Goal: Information Seeking & Learning: Learn about a topic

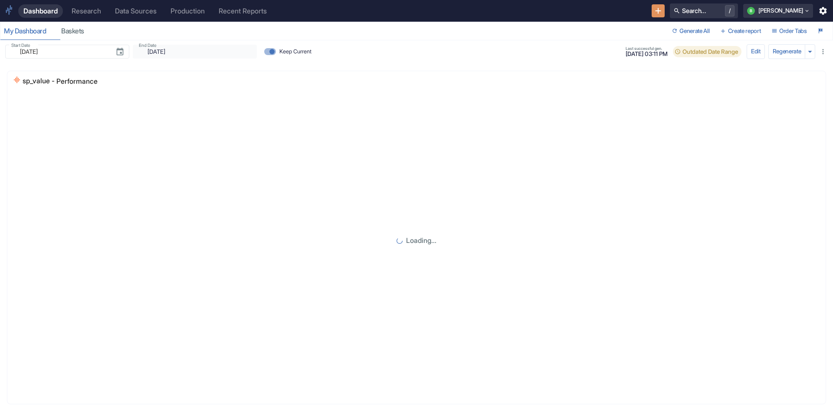
type input "[DATE]"
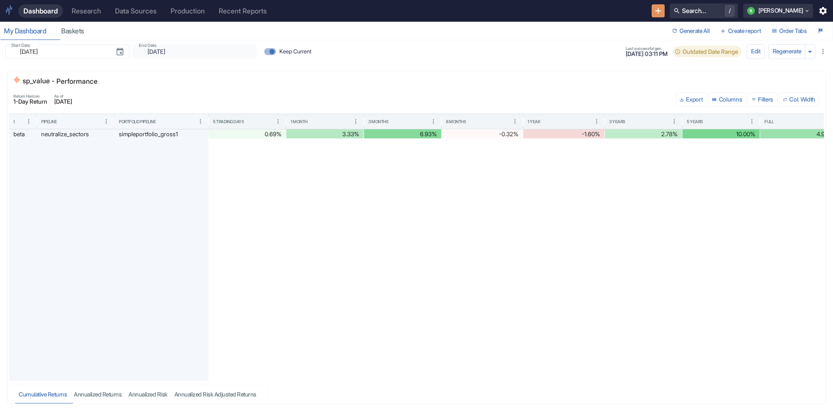
click at [89, 7] on div "Research" at bounding box center [86, 11] width 29 height 8
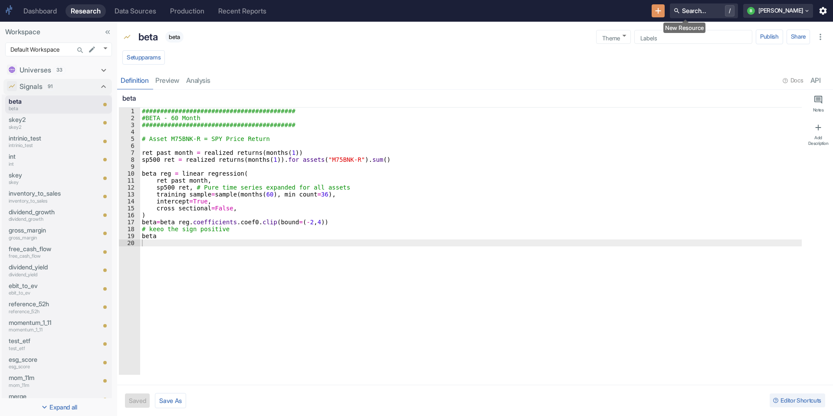
type textarea "x"
click at [663, 7] on icon "New Resource" at bounding box center [658, 11] width 10 height 10
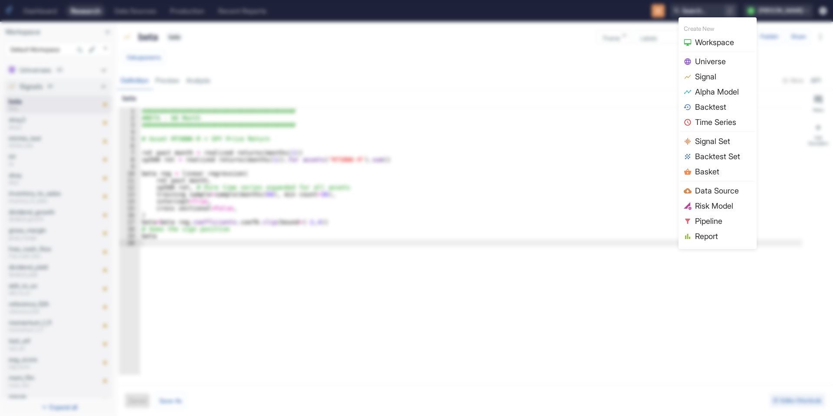
click at [745, 79] on span "Signal" at bounding box center [723, 77] width 56 height 12
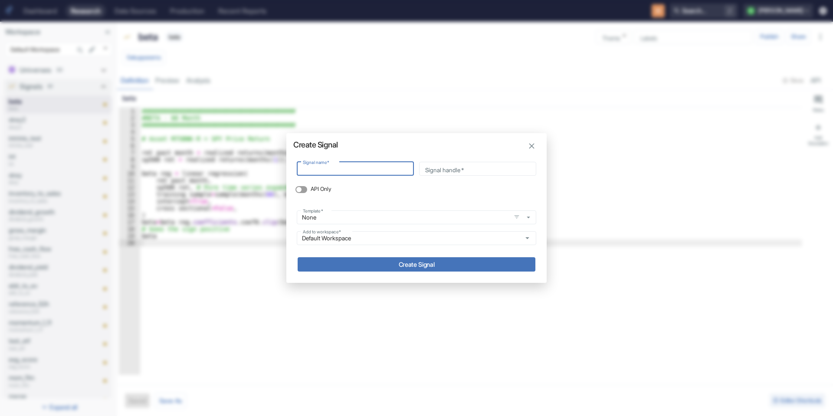
type input "i"
type input "ip"
type input "ipre"
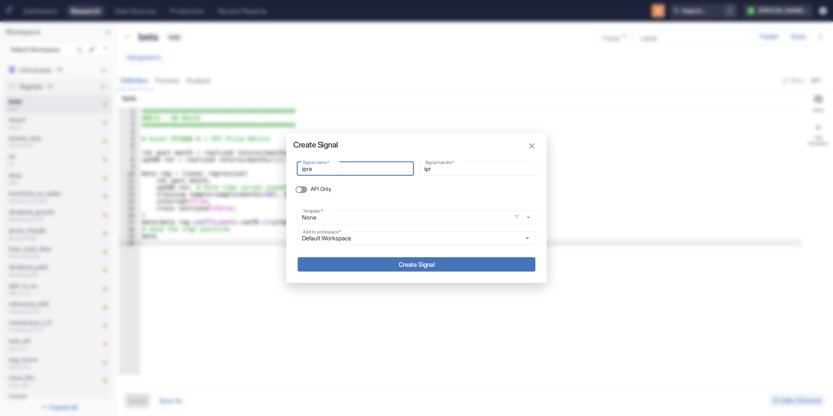
type input "ipre"
type input "ipreo"
type input "ipreo_"
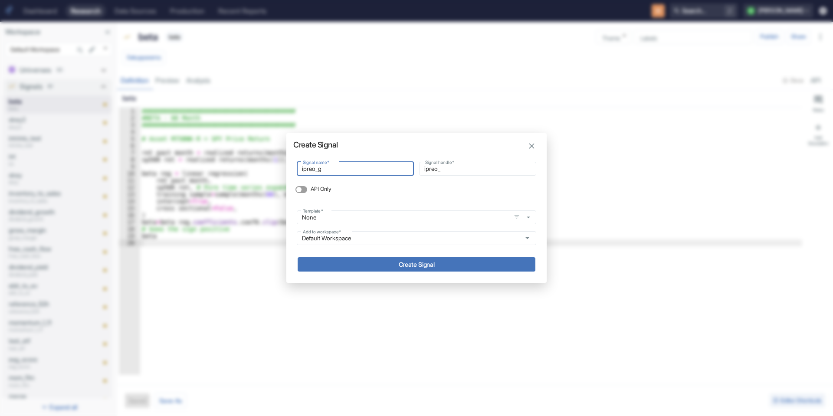
type input "ipreo_gh"
type input "ipreo_ghe"
type input "ipreo_gh"
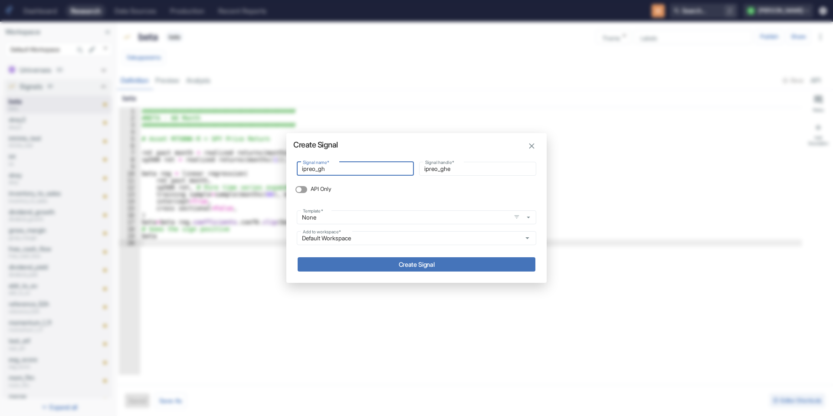
type input "ipreo_gh"
type input "ipreo_g"
type input "ipreo_"
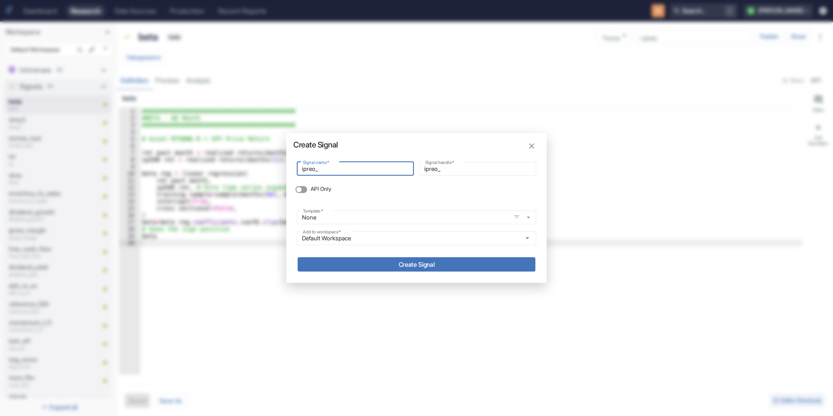
type input "ipreo_h"
type input "ipreo_he"
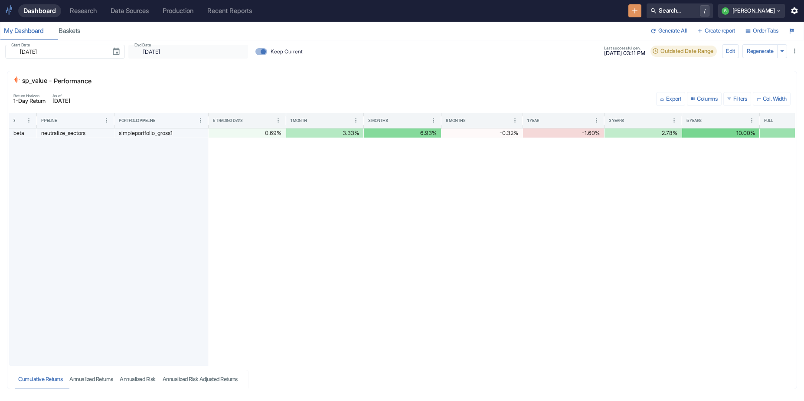
click at [80, 3] on div "Dashboard Research Data Sources Production Recent Reports Search... / b bruno" at bounding box center [402, 11] width 804 height 22
click at [97, 8] on div "Research" at bounding box center [83, 11] width 27 height 8
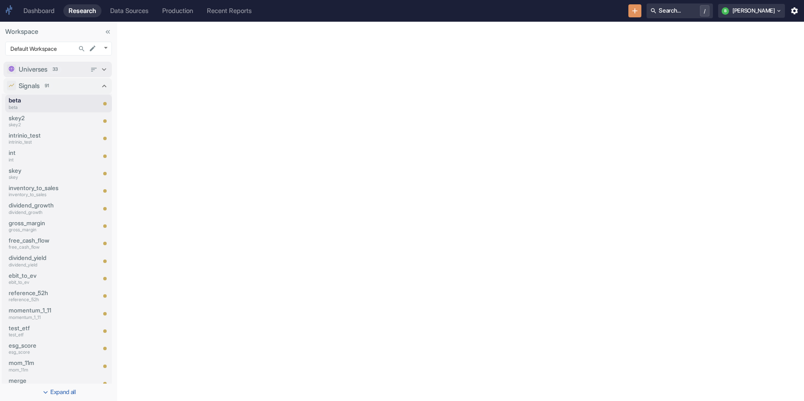
click at [34, 74] on p "Universes" at bounding box center [33, 70] width 29 height 10
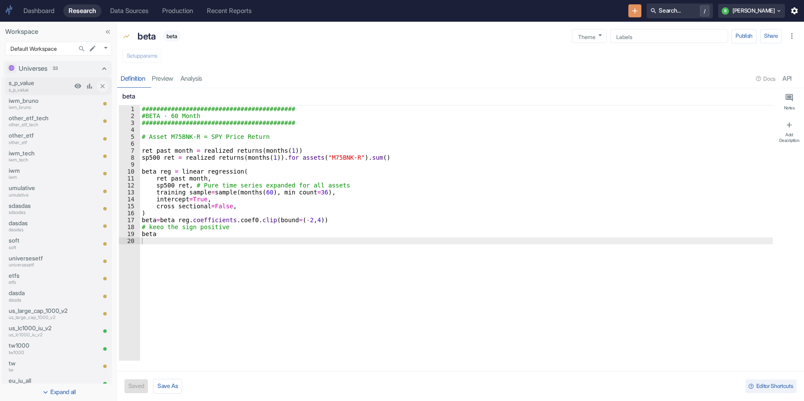
type textarea "x"
click at [37, 89] on p "s_p_value" at bounding box center [40, 90] width 63 height 7
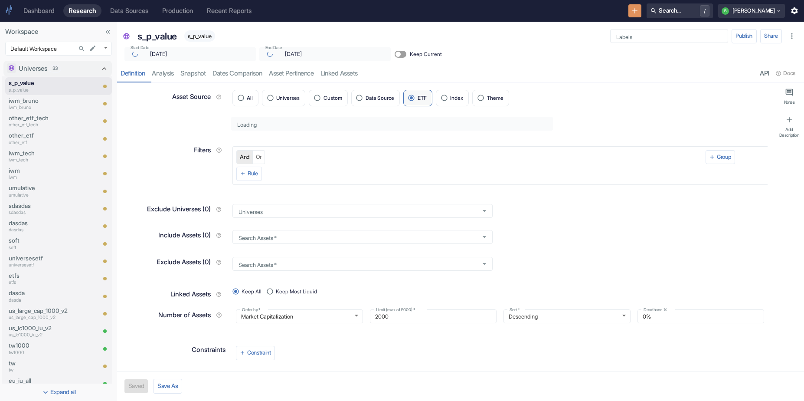
type textarea "x"
click at [168, 72] on link "analysis" at bounding box center [162, 74] width 29 height 18
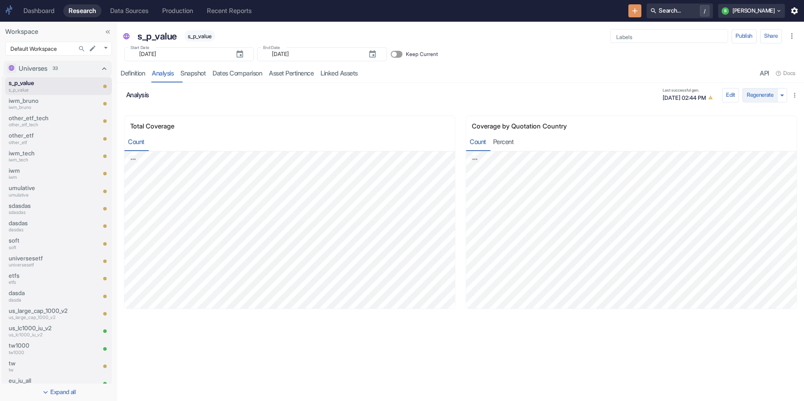
click at [764, 96] on button "Regenerate" at bounding box center [759, 95] width 35 height 14
click at [137, 68] on link "Definition" at bounding box center [132, 74] width 31 height 18
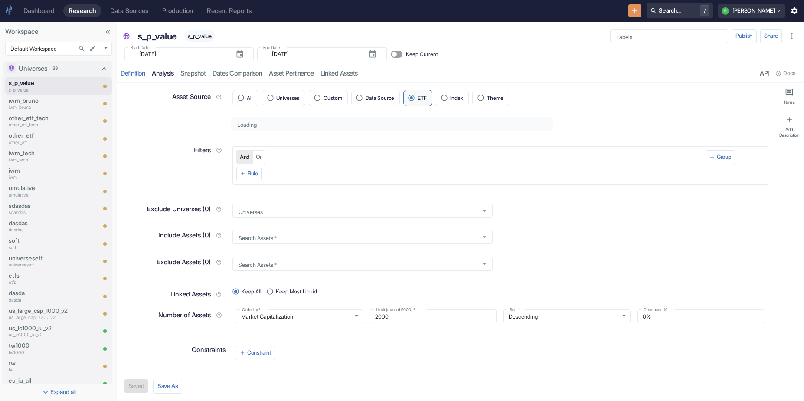
type textarea "x"
click at [34, 178] on p "iwm" at bounding box center [40, 177] width 63 height 7
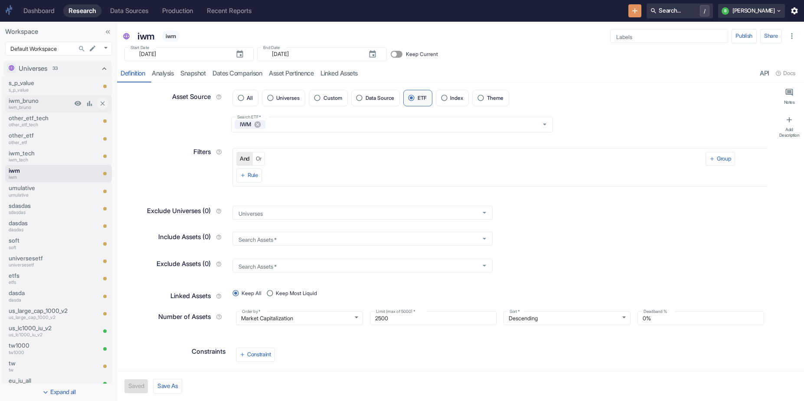
type textarea "x"
